Goal: Task Accomplishment & Management: Complete application form

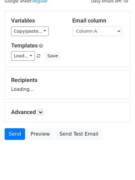
scroll to position [35, 0]
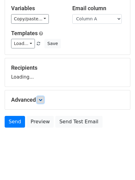
click at [40, 102] on link at bounding box center [40, 100] width 7 height 7
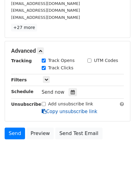
scroll to position [120, 0]
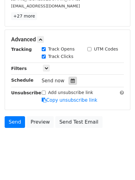
click at [71, 80] on icon at bounding box center [73, 81] width 4 height 4
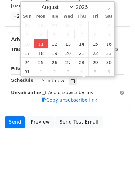
type input "2025-08-11 12:00"
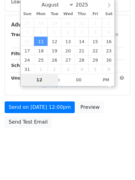
type input "4"
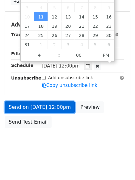
type input "2025-08-11 16:00"
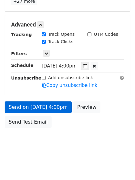
scroll to position [110, 0]
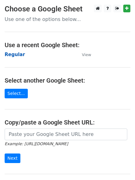
click at [17, 54] on strong "Regular" at bounding box center [15, 55] width 20 height 6
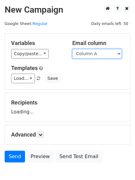
click at [99, 56] on select "Column A Column B Column C" at bounding box center [96, 54] width 49 height 10
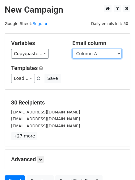
drag, startPoint x: 91, startPoint y: 53, endPoint x: 90, endPoint y: 58, distance: 5.6
click at [91, 53] on select "Column A Column B Column C" at bounding box center [96, 54] width 49 height 10
select select "Column B"
click at [72, 49] on select "Column A Column B Column C" at bounding box center [96, 54] width 49 height 10
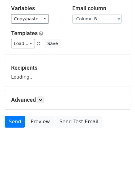
click at [31, 101] on h5 "Advanced" at bounding box center [67, 100] width 113 height 7
click at [41, 102] on icon at bounding box center [41, 100] width 4 height 4
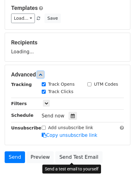
scroll to position [94, 0]
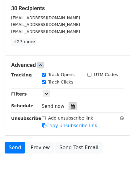
click at [69, 110] on div at bounding box center [73, 106] width 8 height 8
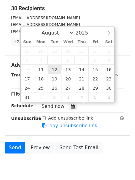
type input "2025-08-12 12:00"
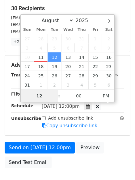
scroll to position [0, 0]
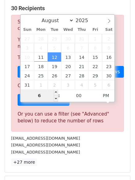
drag, startPoint x: 43, startPoint y: 95, endPoint x: 38, endPoint y: 95, distance: 4.6
click at [38, 95] on input "6" at bounding box center [40, 95] width 38 height 12
type input "5"
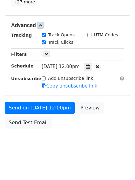
scroll to position [256, 0]
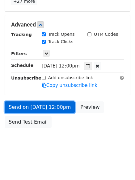
type input "2025-08-12 17:00"
click at [44, 102] on link "Send on Aug 12 at 12:00pm" at bounding box center [40, 108] width 70 height 12
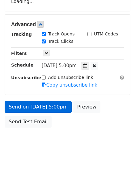
scroll to position [110, 0]
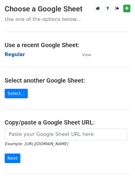
click at [10, 53] on strong "Regular" at bounding box center [15, 55] width 20 height 6
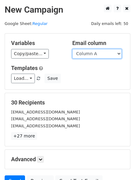
drag, startPoint x: 0, startPoint y: 0, endPoint x: 94, endPoint y: 56, distance: 108.8
click at [94, 56] on select "Column A Column B Column C" at bounding box center [96, 54] width 49 height 10
select select "Column C"
click at [72, 49] on select "Column A Column B Column C" at bounding box center [96, 54] width 49 height 10
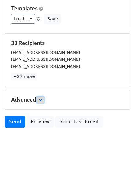
click at [42, 97] on link at bounding box center [40, 100] width 7 height 7
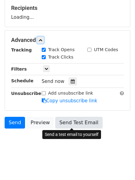
scroll to position [95, 0]
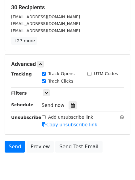
click at [46, 83] on input "Track Clicks" at bounding box center [44, 81] width 4 height 4
checkbox input "false"
click at [71, 105] on icon at bounding box center [73, 105] width 4 height 4
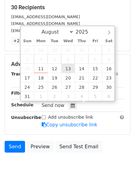
type input "2025-08-13 12:00"
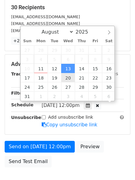
scroll to position [0, 0]
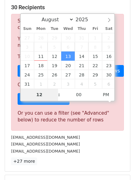
type input "6"
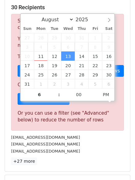
type input "2025-08-13 18:00"
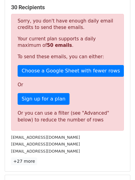
click at [6, 103] on div "30 Recipients Sorry, you don't have enough daily email credits to send these em…" at bounding box center [67, 85] width 125 height 174
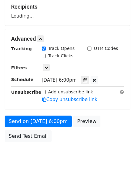
scroll to position [110, 0]
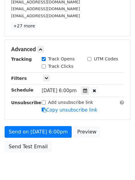
click at [46, 42] on div "Advanced Tracking Track Opens UTM Codes Track Clicks Filters Only include sprea…" at bounding box center [67, 80] width 125 height 80
click at [46, 66] on div "Track Clicks" at bounding box center [58, 66] width 32 height 6
click at [43, 66] on input "Track Clicks" at bounding box center [44, 67] width 4 height 4
checkbox input "true"
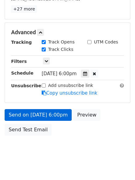
scroll to position [135, 0]
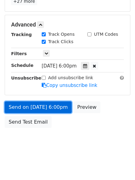
click at [51, 107] on link "Send on Aug 13 at 6:00pm" at bounding box center [38, 108] width 67 height 12
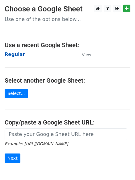
click at [9, 53] on strong "Regular" at bounding box center [15, 55] width 20 height 6
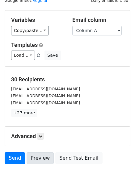
scroll to position [60, 0]
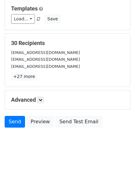
click at [43, 104] on div "Advanced Tracking Track Opens UTM Codes Track Clicks Filters Only include sprea…" at bounding box center [67, 99] width 125 height 19
click at [42, 102] on icon at bounding box center [41, 100] width 4 height 4
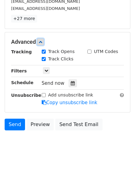
scroll to position [118, 0]
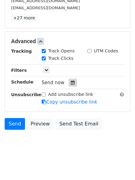
click at [71, 85] on icon at bounding box center [73, 83] width 4 height 4
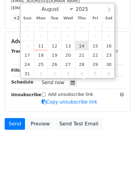
type input "[DATE] 12:00"
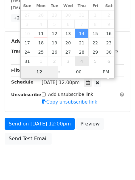
scroll to position [110, 0]
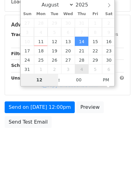
type input "7"
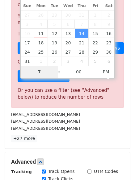
scroll to position [256, 0]
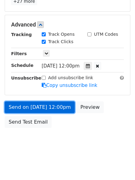
type input "[DATE] 19:00"
click at [44, 110] on link "Send on [DATE] 12:00pm" at bounding box center [40, 108] width 70 height 12
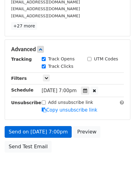
scroll to position [135, 0]
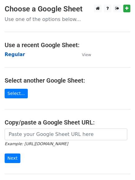
click at [12, 56] on strong "Regular" at bounding box center [15, 55] width 20 height 6
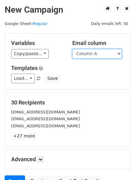
click at [102, 56] on select "Column A Column B Column C" at bounding box center [96, 54] width 49 height 10
select select "Column B"
click at [72, 49] on select "Column A Column B Column C" at bounding box center [96, 54] width 49 height 10
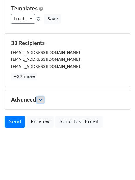
click at [42, 100] on icon at bounding box center [41, 100] width 4 height 4
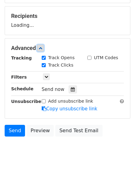
scroll to position [88, 0]
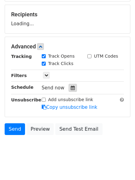
drag, startPoint x: 72, startPoint y: 92, endPoint x: 69, endPoint y: 90, distance: 3.2
click at [71, 92] on div "Tracking Track Opens UTM Codes Track Clicks Filters Only include spreadsheet ro…" at bounding box center [67, 82] width 113 height 58
click at [69, 67] on label "Track Clicks" at bounding box center [60, 63] width 25 height 6
click at [46, 66] on input "Track Clicks" at bounding box center [44, 64] width 4 height 4
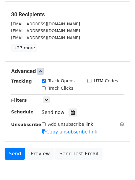
click at [57, 90] on label "Track Clicks" at bounding box center [60, 88] width 25 height 6
click at [46, 90] on input "Track Clicks" at bounding box center [44, 88] width 4 height 4
checkbox input "true"
click at [69, 110] on div at bounding box center [73, 113] width 8 height 8
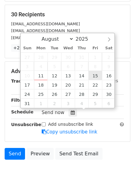
type input "2025-08-15 12:00"
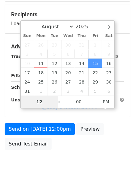
type input "8"
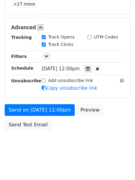
scroll to position [256, 0]
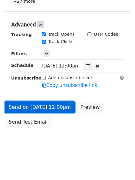
type input "2025-08-15 20:00"
click at [47, 105] on link "Send on Aug 15 at 12:00pm" at bounding box center [40, 108] width 70 height 12
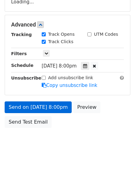
scroll to position [135, 0]
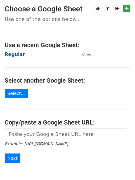
click at [16, 55] on strong "Regular" at bounding box center [15, 55] width 20 height 6
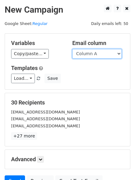
click at [101, 56] on select "Column A Column B Column C" at bounding box center [96, 54] width 49 height 10
select select "Column C"
click at [72, 49] on select "Column A Column B Column C" at bounding box center [96, 54] width 49 height 10
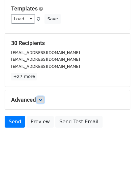
click at [44, 99] on link at bounding box center [40, 100] width 7 height 7
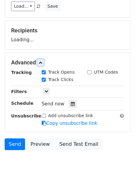
scroll to position [87, 0]
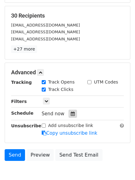
click at [71, 113] on icon at bounding box center [73, 114] width 4 height 4
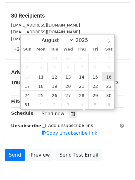
type input "[DATE] 12:00"
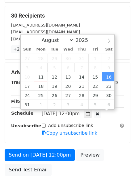
scroll to position [0, 0]
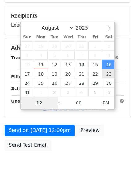
type input "9"
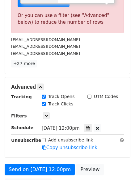
scroll to position [256, 0]
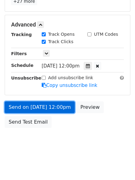
type input "[DATE] 21:00"
click at [48, 107] on link "Send on [DATE] 12:00pm" at bounding box center [40, 108] width 70 height 12
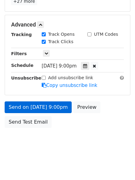
scroll to position [110, 0]
